Goal: Book appointment/travel/reservation

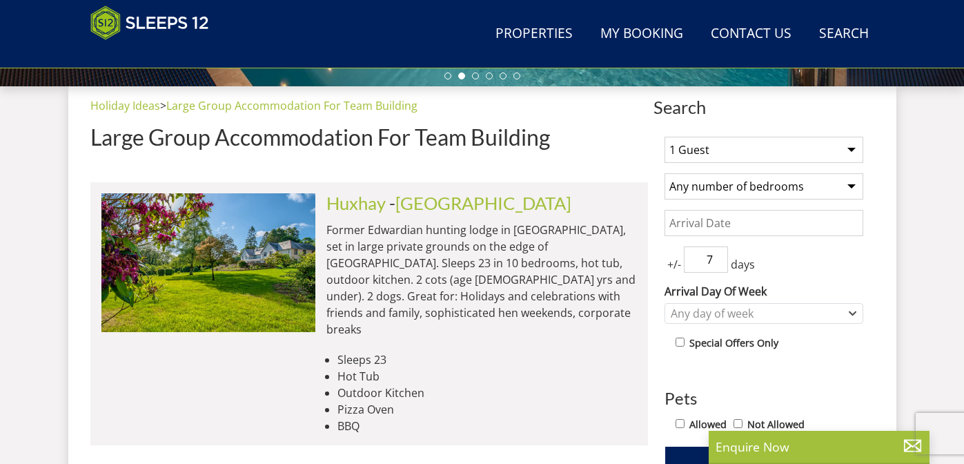
click at [802, 157] on select "1 Guest 2 Guests 3 Guests 4 Guests 5 Guests 6 Guests 7 Guests 8 Guests 9 Guests…" at bounding box center [763, 150] width 199 height 26
select select "7"
click at [664, 137] on select "1 Guest 2 Guests 3 Guests 4 Guests 5 Guests 6 Guests 7 Guests 8 Guests 9 Guests…" at bounding box center [763, 150] width 199 height 26
click at [752, 189] on select "Any number of bedrooms 3 Bedrooms 4 Bedrooms 5 Bedrooms 6 Bedrooms 7 Bedrooms 8…" at bounding box center [763, 186] width 199 height 26
select select "6"
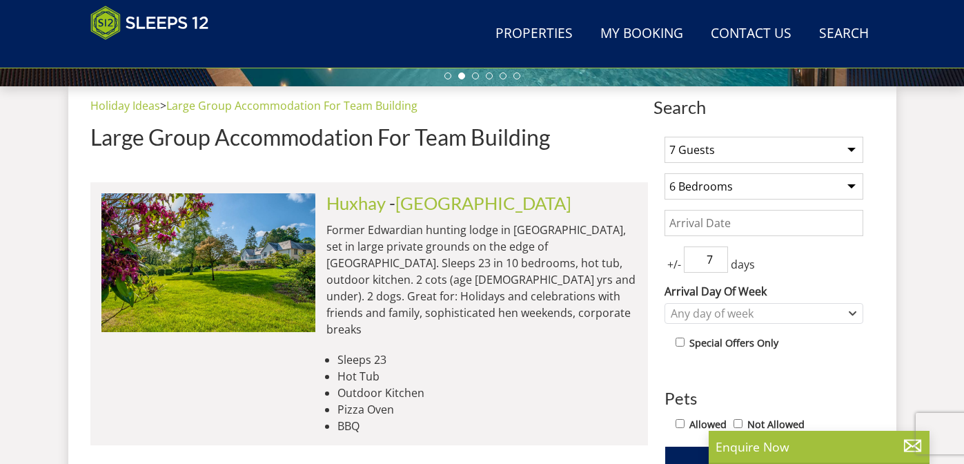
click at [664, 173] on select "Any number of bedrooms 3 Bedrooms 4 Bedrooms 5 Bedrooms 6 Bedrooms 7 Bedrooms 8…" at bounding box center [763, 186] width 199 height 26
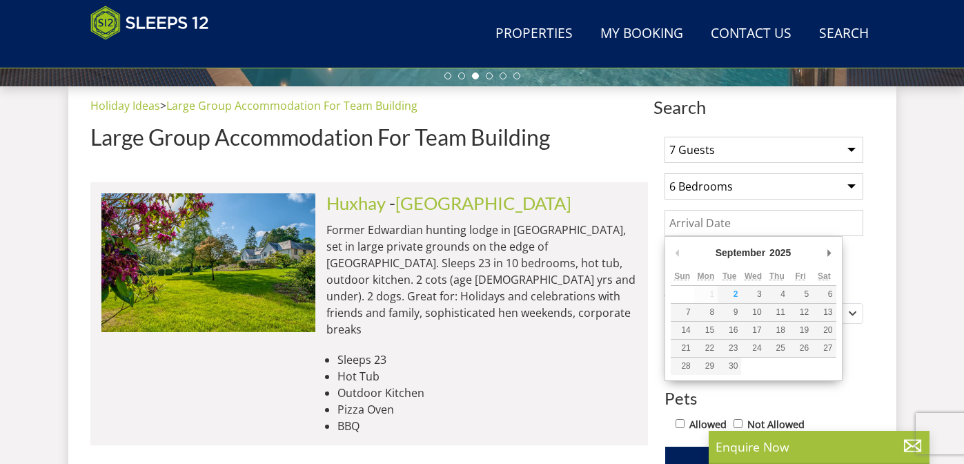
click at [722, 228] on input "Date" at bounding box center [763, 223] width 199 height 26
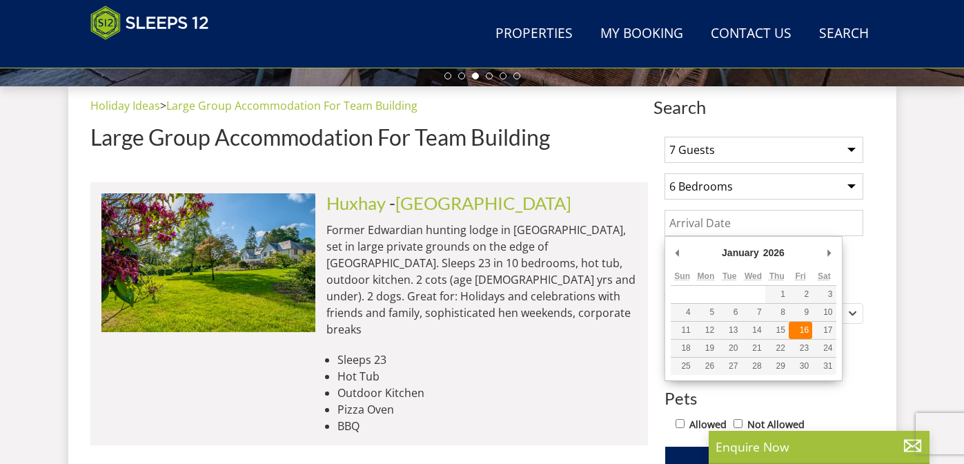
type input "[DATE]"
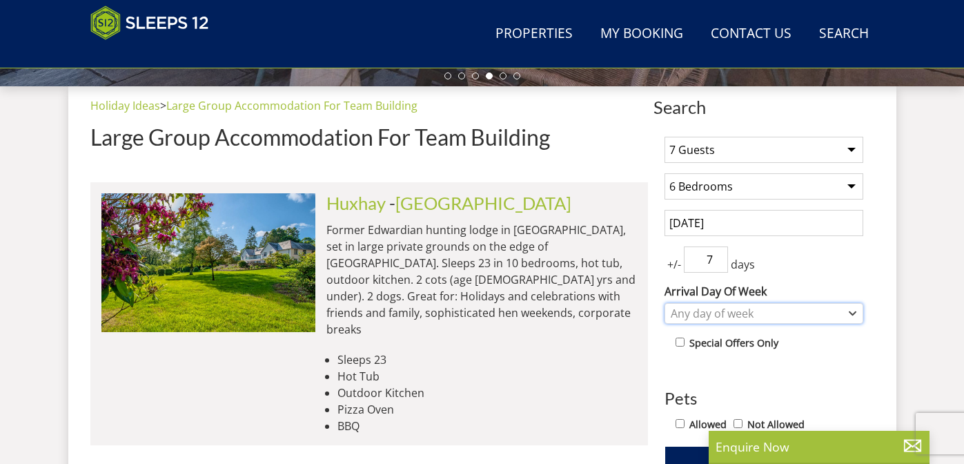
click at [767, 308] on div "Any day of week" at bounding box center [756, 313] width 179 height 15
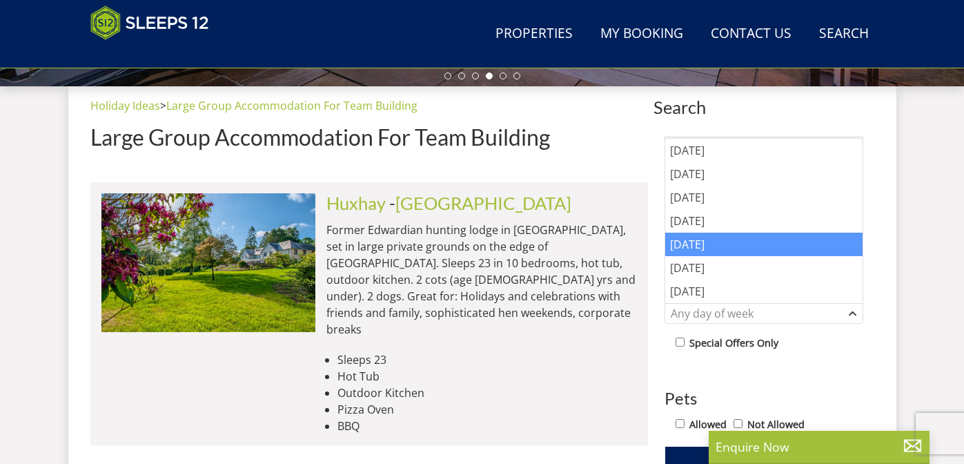
click at [699, 242] on div "[DATE]" at bounding box center [763, 244] width 197 height 23
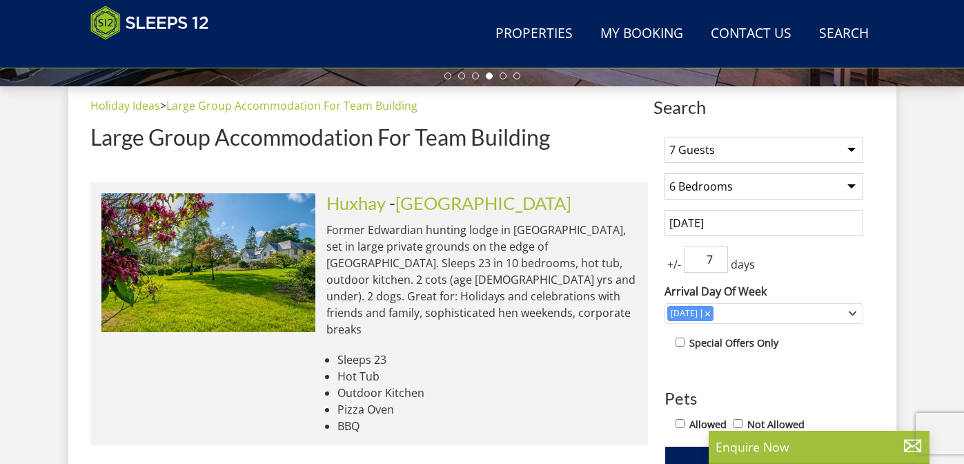
click at [702, 262] on input "7" at bounding box center [706, 259] width 44 height 26
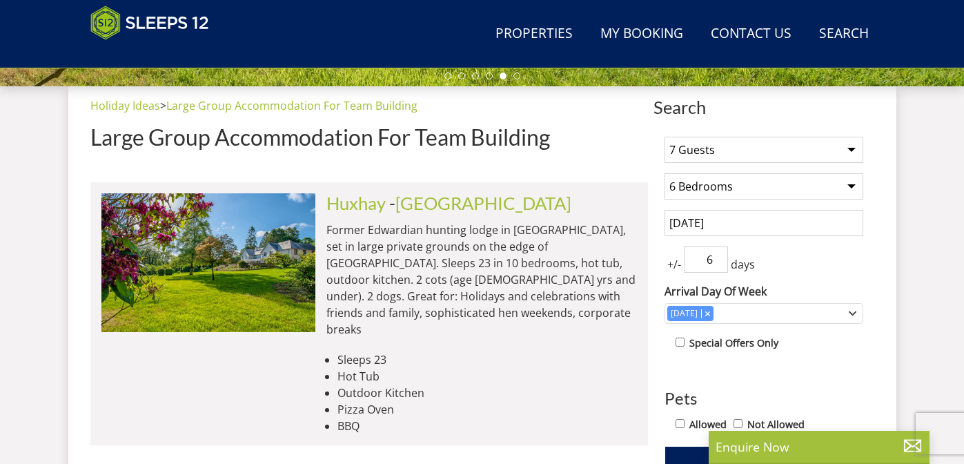
click at [718, 260] on input "6" at bounding box center [706, 259] width 44 height 26
click at [718, 260] on input "5" at bounding box center [706, 259] width 44 height 26
click at [717, 262] on input "4" at bounding box center [706, 259] width 44 height 26
click at [717, 262] on input "3" at bounding box center [706, 259] width 44 height 26
click at [717, 262] on input "2" at bounding box center [706, 259] width 44 height 26
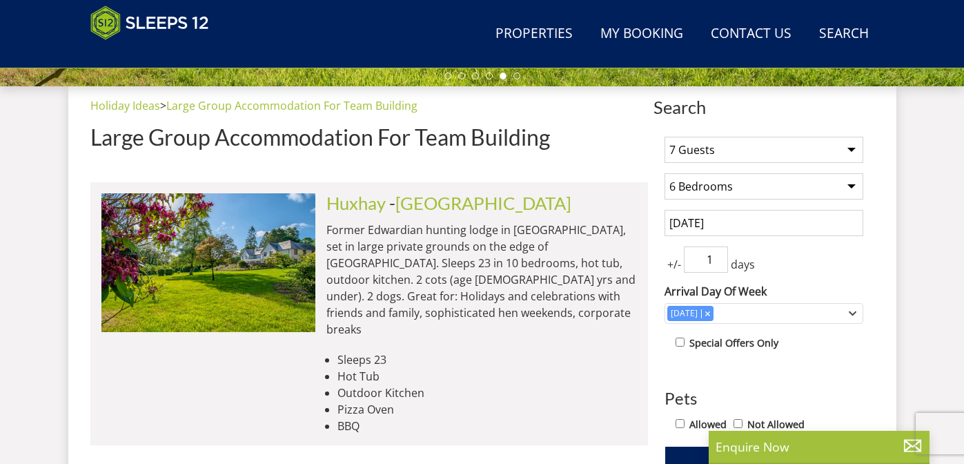
click at [717, 262] on input "1" at bounding box center [706, 259] width 44 height 26
type input "0"
click at [717, 262] on input "0" at bounding box center [706, 259] width 44 height 26
click at [790, 254] on div "+/- 0 days" at bounding box center [763, 259] width 199 height 26
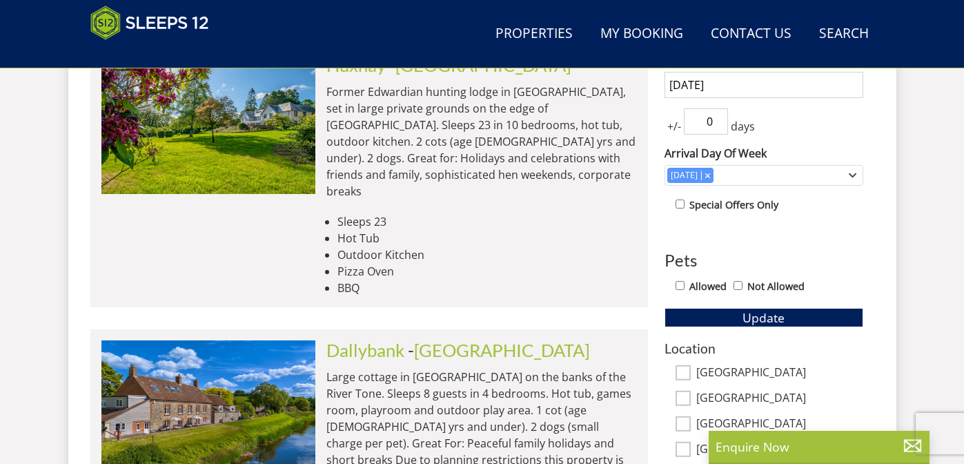
click at [689, 282] on label "Allowed" at bounding box center [707, 286] width 37 height 15
click at [684, 282] on input "Allowed" at bounding box center [679, 285] width 9 height 9
checkbox input "true"
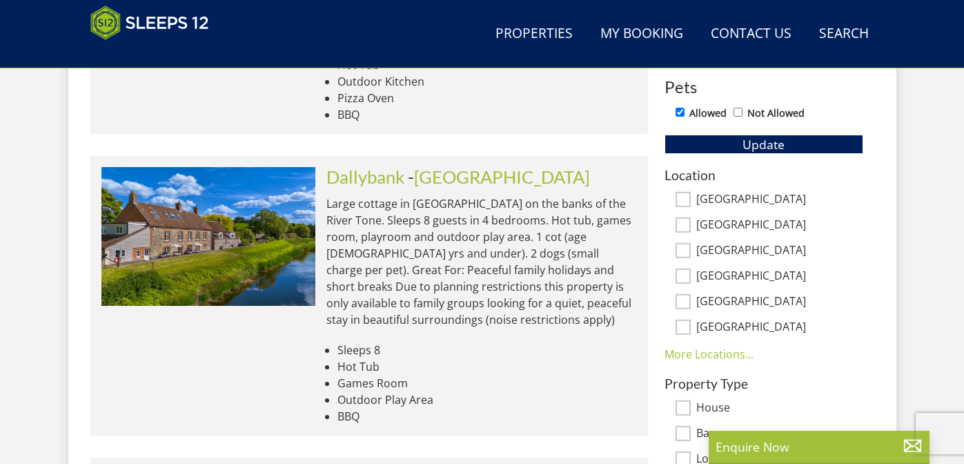
scroll to position [840, 0]
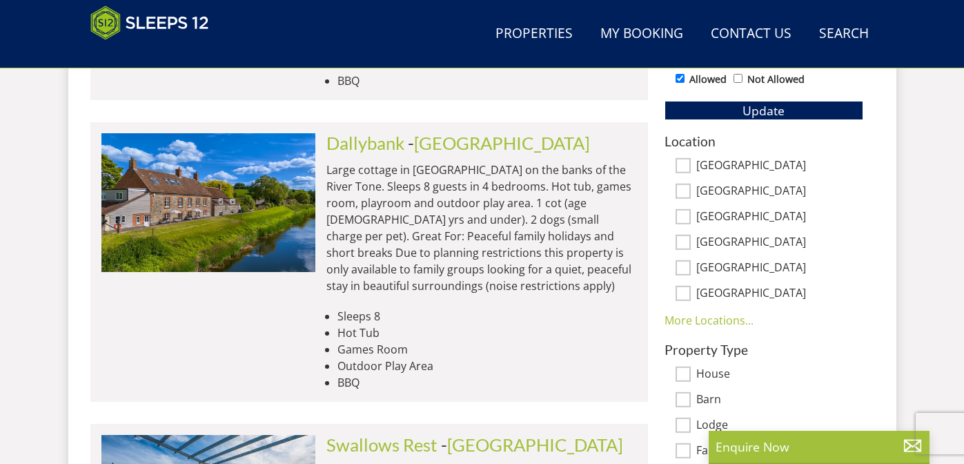
click at [684, 163] on input "[GEOGRAPHIC_DATA]" at bounding box center [682, 165] width 15 height 15
checkbox input "true"
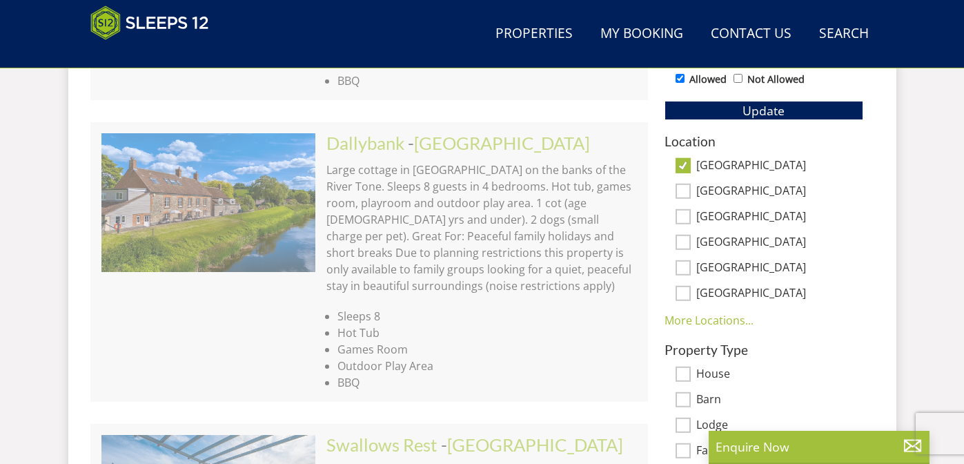
click at [684, 186] on input "[GEOGRAPHIC_DATA]" at bounding box center [682, 191] width 15 height 15
checkbox input "true"
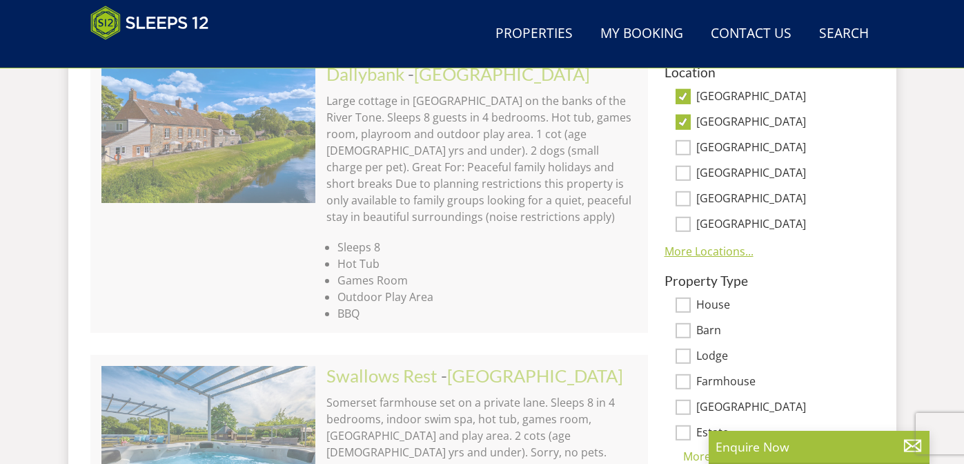
click at [734, 253] on link "More Locations..." at bounding box center [708, 251] width 89 height 15
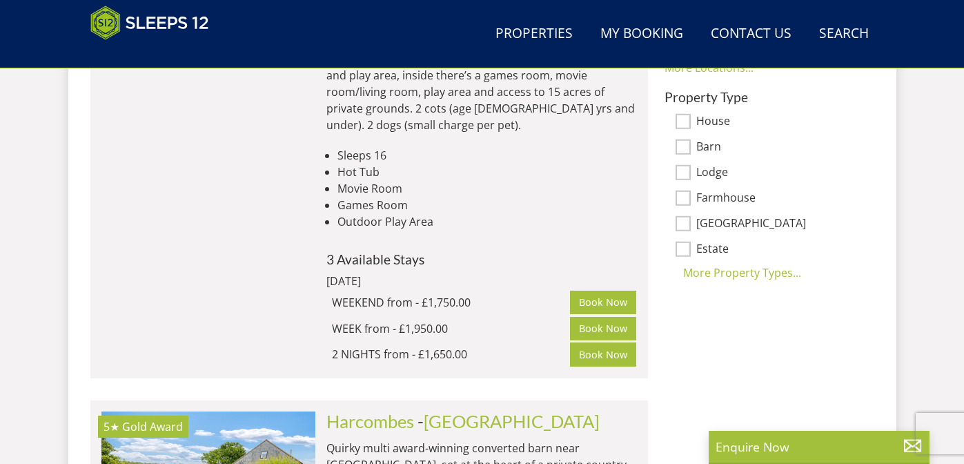
scroll to position [1185, 0]
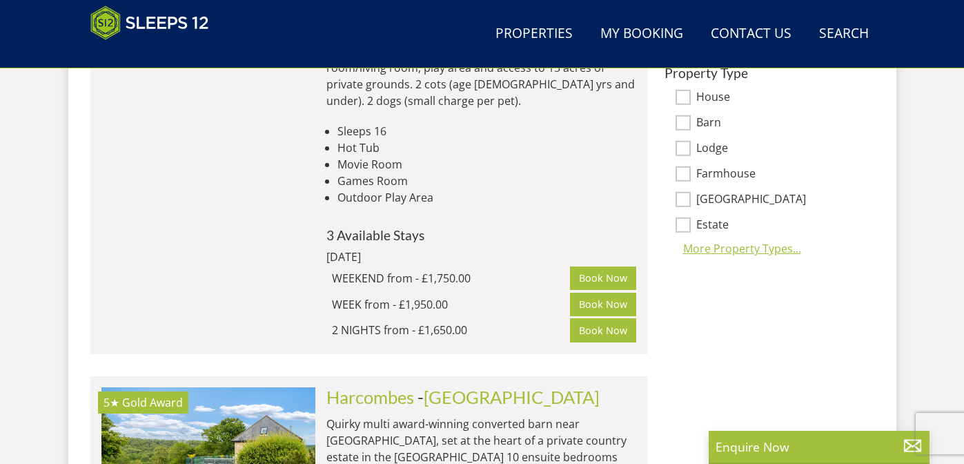
click at [764, 240] on div "More Property Types..." at bounding box center [763, 248] width 199 height 17
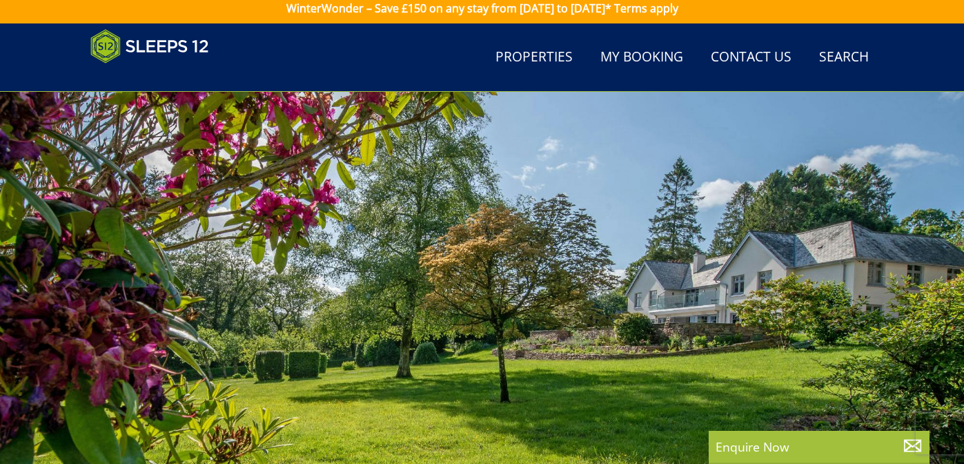
scroll to position [0, 0]
